Goal: Task Accomplishment & Management: Manage account settings

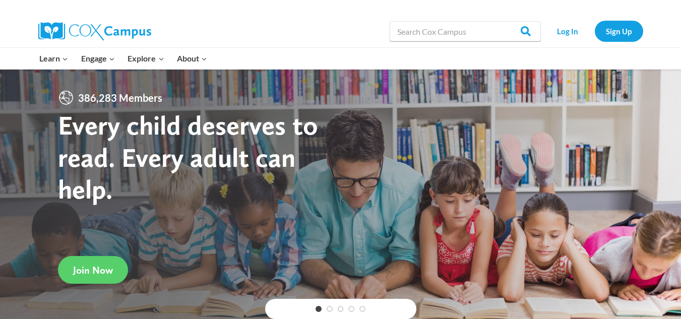
click at [137, 117] on strong "Every child deserves to read. Every adult can help." at bounding box center [188, 157] width 260 height 96
click at [555, 28] on link "Log In" at bounding box center [568, 31] width 44 height 21
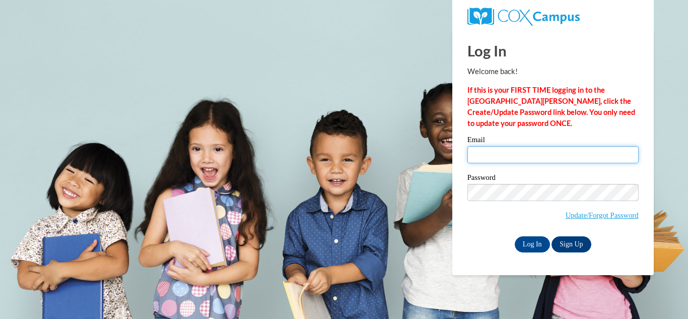
click at [487, 159] on input "Email" at bounding box center [553, 154] width 171 height 17
type input "cherylamorgan20@gmail.com"
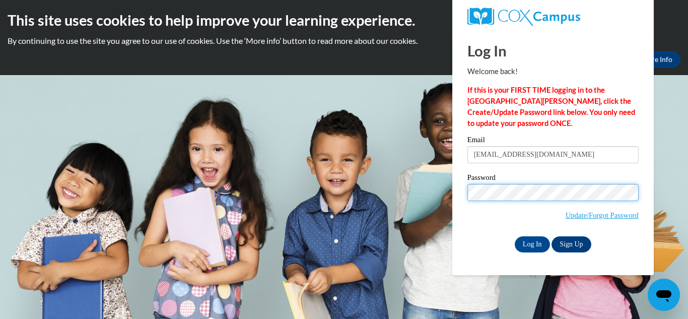
click at [515, 236] on input "Log In" at bounding box center [532, 244] width 35 height 16
click at [525, 240] on div "Email cherylamorgan20@gmail.com Password Update/Forgot Password Log In Sign Up …" at bounding box center [553, 194] width 171 height 116
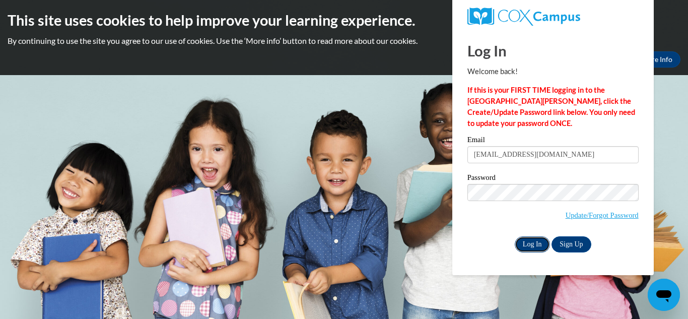
click at [525, 240] on input "Log In" at bounding box center [532, 244] width 35 height 16
click at [546, 242] on input "Log In" at bounding box center [532, 244] width 35 height 16
click at [533, 236] on input "Log In" at bounding box center [532, 244] width 35 height 16
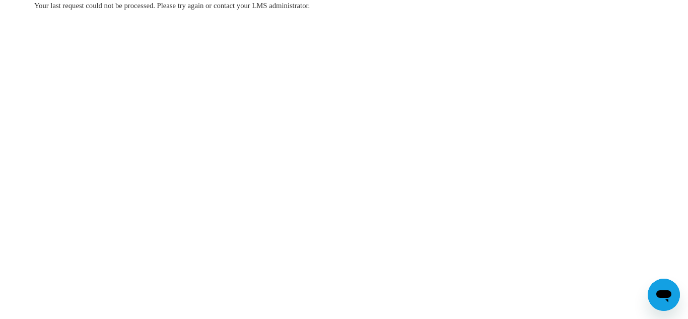
click at [433, 248] on body "Your last request could not be processed. Please try again or contact your LMS …" at bounding box center [344, 159] width 688 height 319
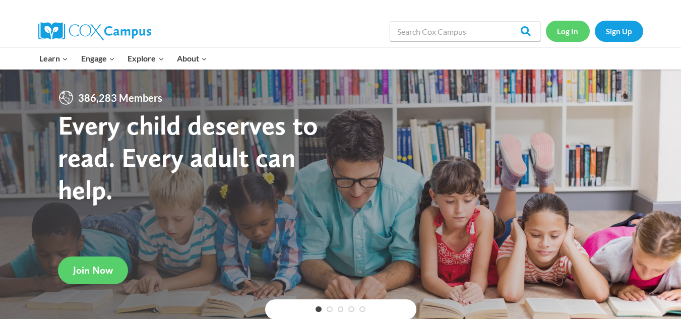
click at [566, 31] on link "Log In" at bounding box center [568, 31] width 44 height 21
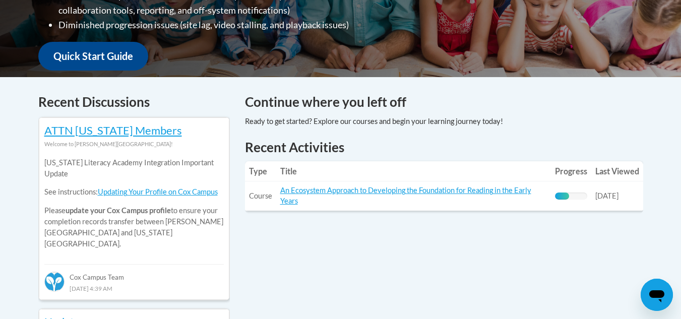
scroll to position [353, 0]
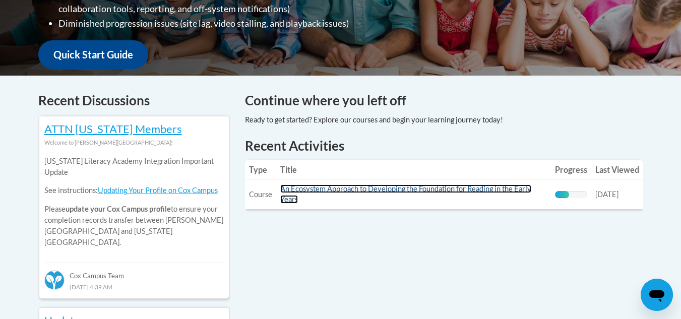
click at [350, 189] on link "An Ecosystem Approach to Developing the Foundation for Reading in the Early Yea…" at bounding box center [405, 193] width 251 height 19
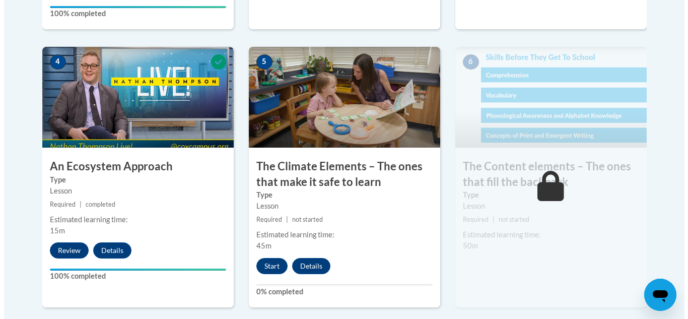
scroll to position [596, 0]
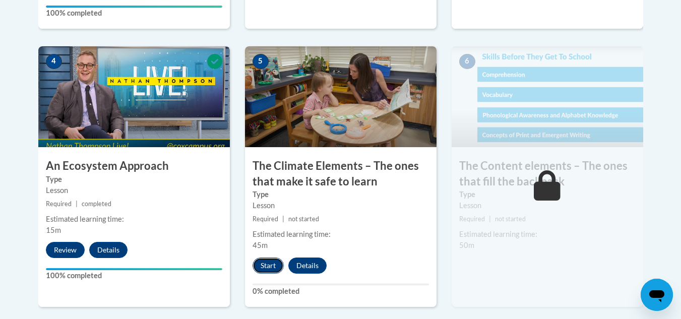
click at [267, 263] on button "Start" at bounding box center [267, 265] width 31 height 16
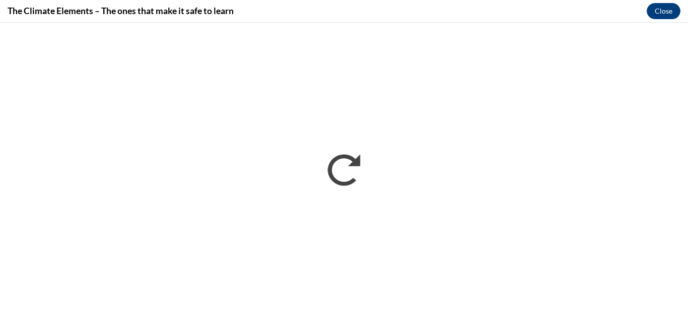
scroll to position [0, 0]
